Goal: Navigation & Orientation: Find specific page/section

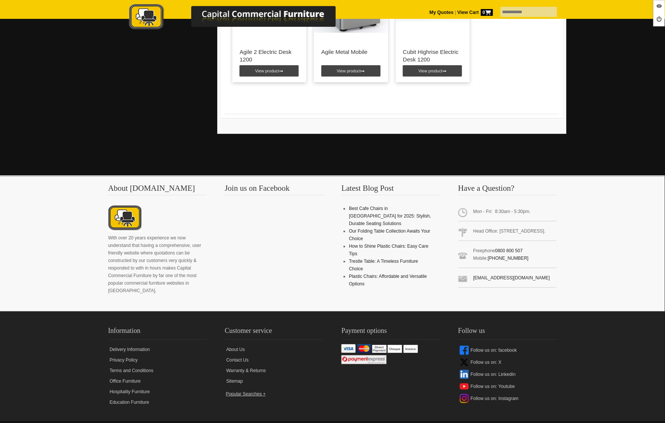
scroll to position [905, 0]
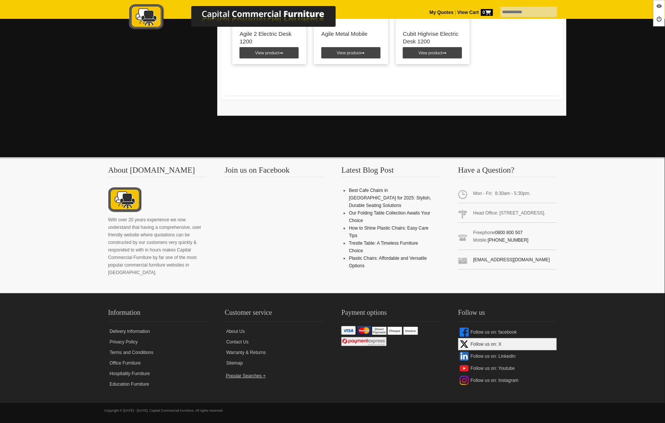
click at [483, 343] on link "Follow us on: X" at bounding box center [508, 345] width 99 height 12
click at [490, 358] on link "Follow us on: LinkedIn" at bounding box center [508, 357] width 99 height 12
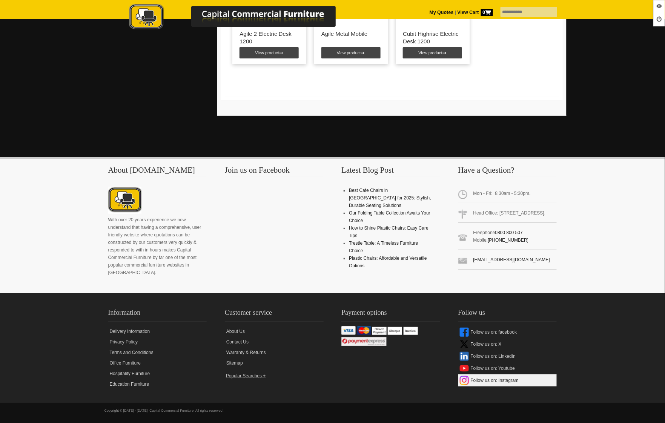
click at [493, 379] on link "Follow us on: Instagram" at bounding box center [508, 381] width 99 height 12
click at [473, 370] on link "Follow us on: Youtube" at bounding box center [508, 369] width 99 height 12
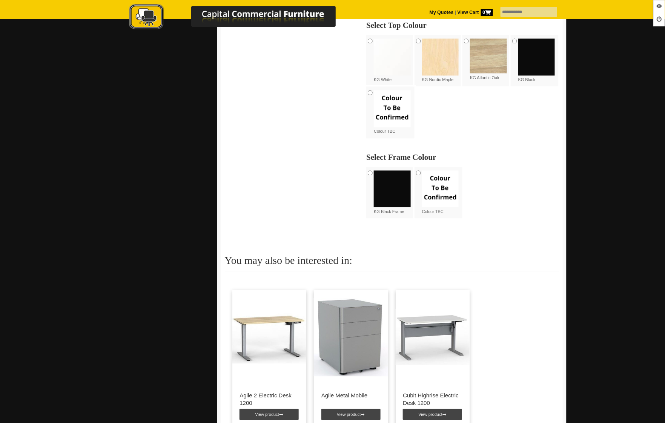
scroll to position [431, 0]
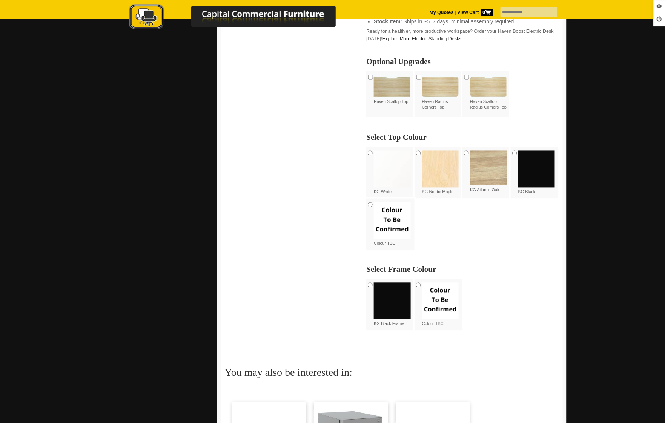
click at [520, 11] on input "text" at bounding box center [529, 12] width 57 height 10
type input "****"
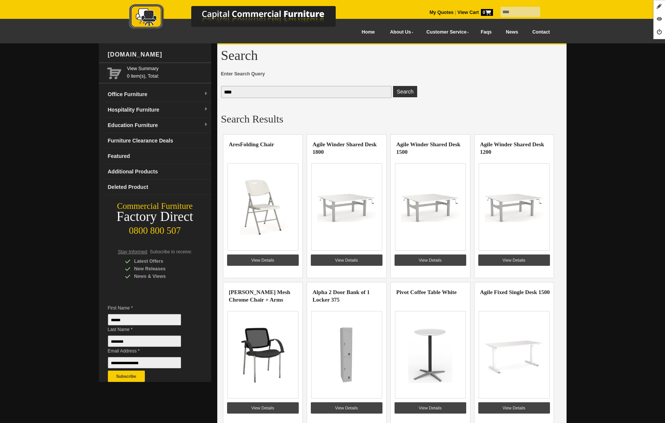
click at [256, 259] on link "View Details" at bounding box center [263, 260] width 72 height 11
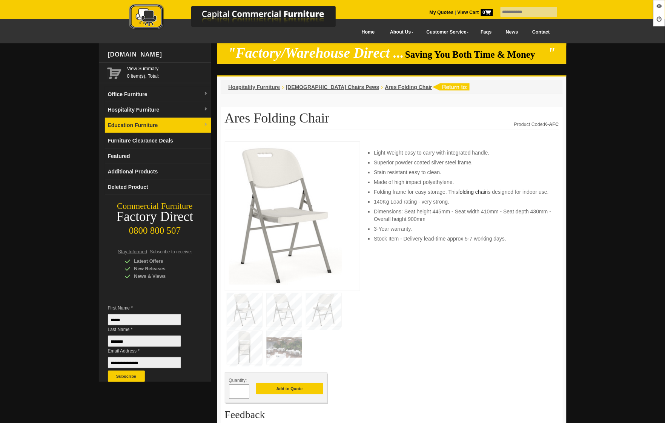
click at [150, 125] on link "Education Furniture" at bounding box center [158, 125] width 106 height 15
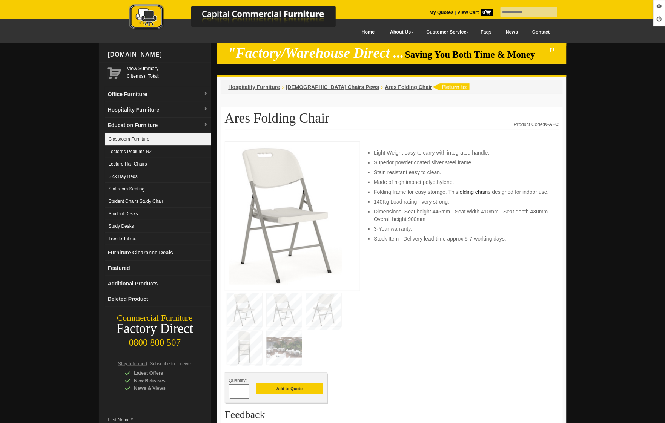
click at [152, 133] on link "Classroom Furniture" at bounding box center [158, 139] width 106 height 12
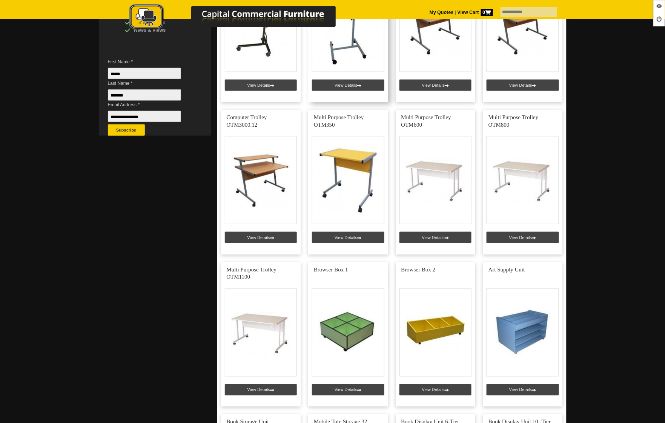
scroll to position [285, 0]
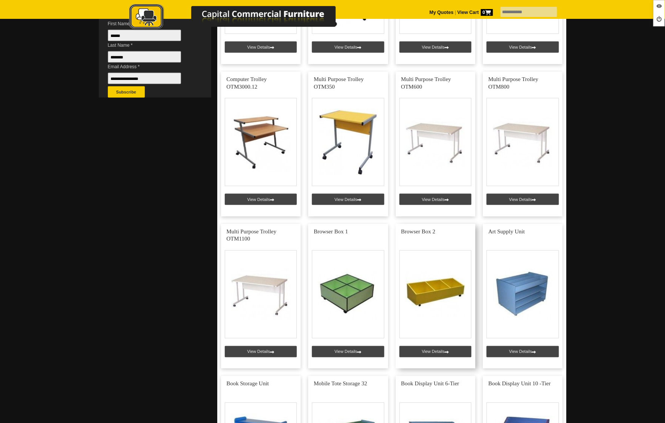
click at [422, 349] on link at bounding box center [436, 296] width 80 height 145
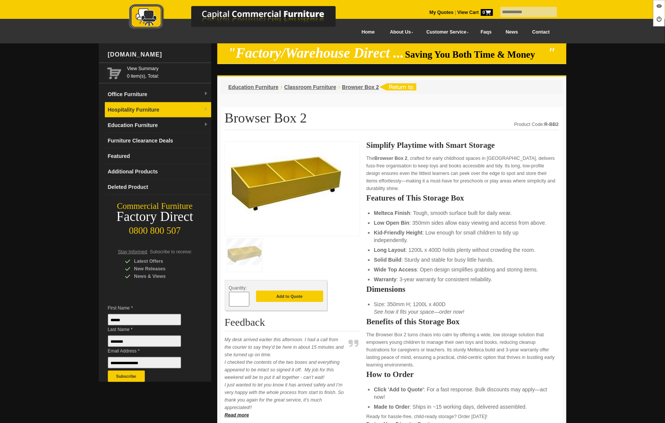
click at [137, 109] on link "Hospitality Furniture" at bounding box center [158, 109] width 106 height 15
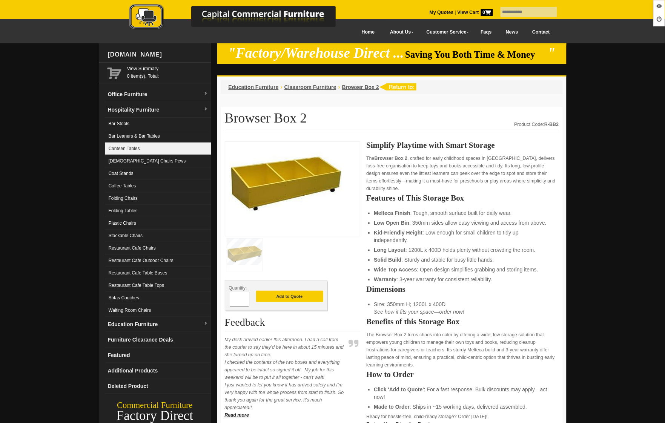
click at [133, 150] on link "Canteen Tables" at bounding box center [158, 149] width 106 height 12
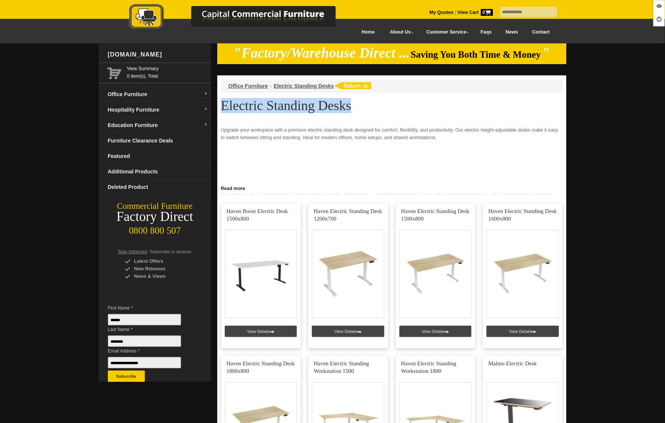
drag, startPoint x: 329, startPoint y: 106, endPoint x: 222, endPoint y: 105, distance: 107.6
click at [222, 105] on h1 "Electric Standing Desks" at bounding box center [392, 106] width 342 height 14
